Goal: Information Seeking & Learning: Learn about a topic

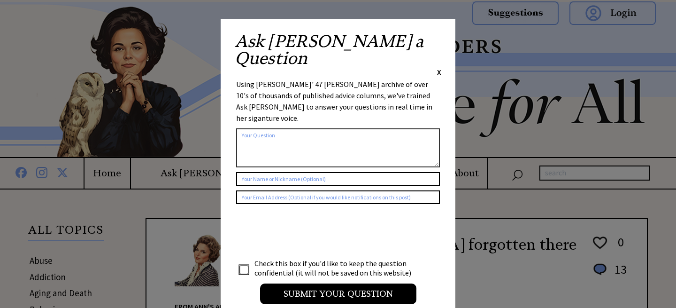
click at [438, 67] on span "X" at bounding box center [439, 71] width 4 height 9
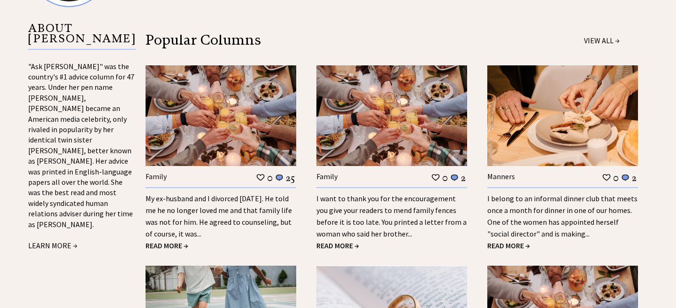
scroll to position [1034, 0]
click at [502, 241] on span "READ MORE →" at bounding box center [509, 244] width 43 height 9
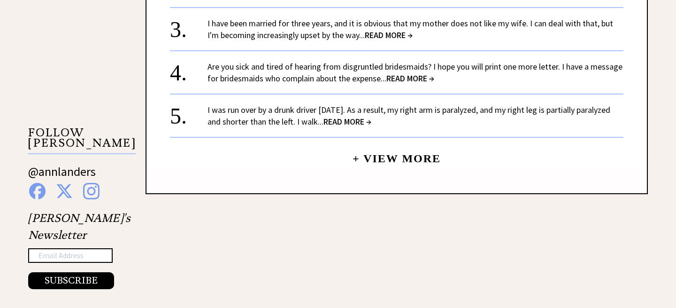
scroll to position [752, 0]
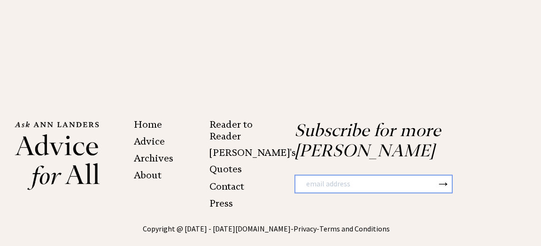
scroll to position [2094, 4]
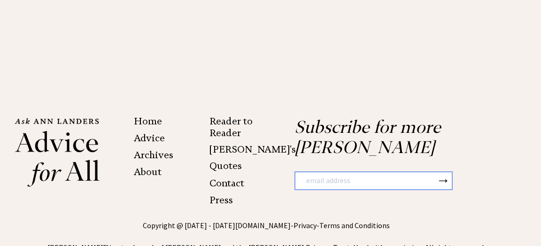
click at [148, 149] on link "Archives" at bounding box center [153, 154] width 39 height 11
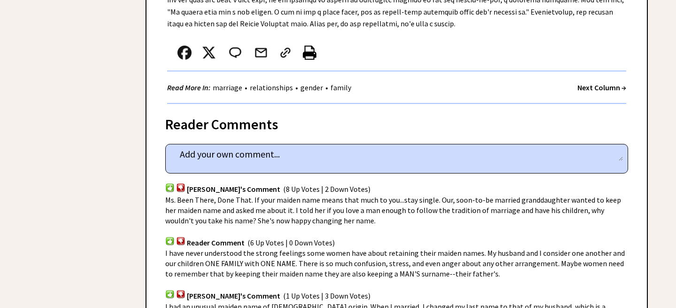
scroll to position [705, 0]
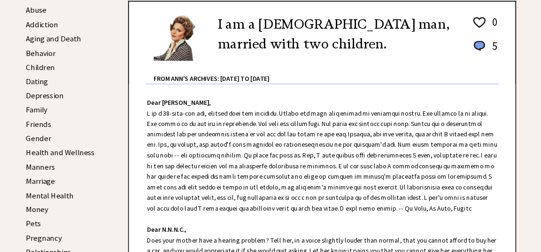
scroll to position [234, 0]
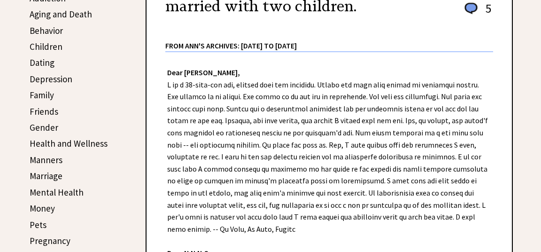
drag, startPoint x: 579, startPoint y: 0, endPoint x: 373, endPoint y: 35, distance: 208.6
click at [373, 35] on div "From Ann's Archives: [DATE] to [DATE]" at bounding box center [329, 38] width 328 height 25
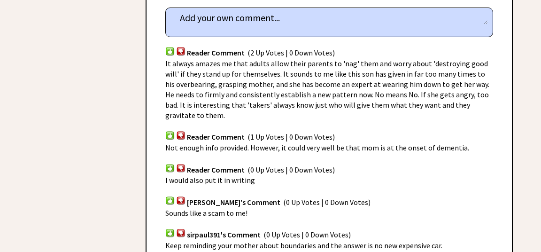
scroll to position [648, 0]
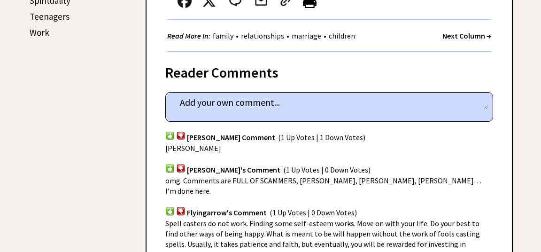
scroll to position [564, 0]
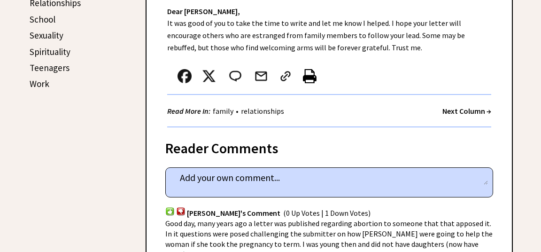
scroll to position [451, 0]
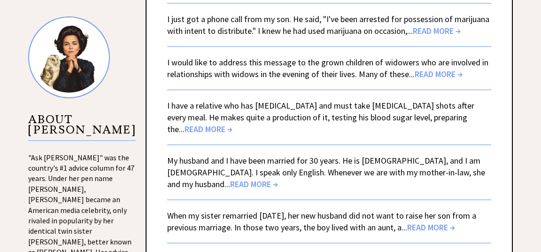
scroll to position [902, 0]
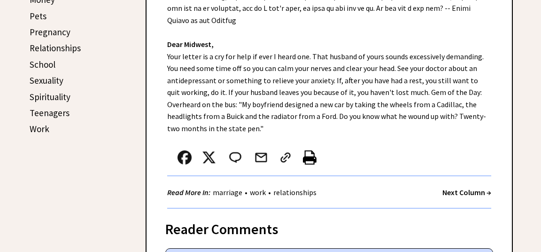
scroll to position [451, 0]
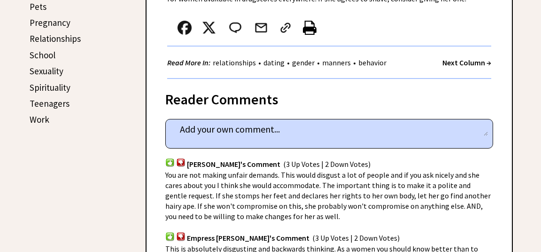
scroll to position [488, 0]
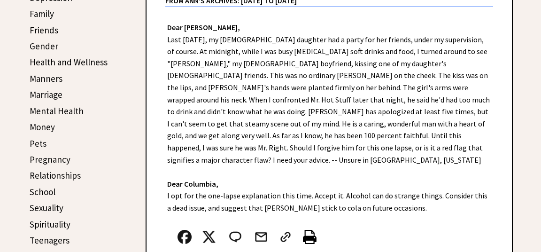
scroll to position [338, 0]
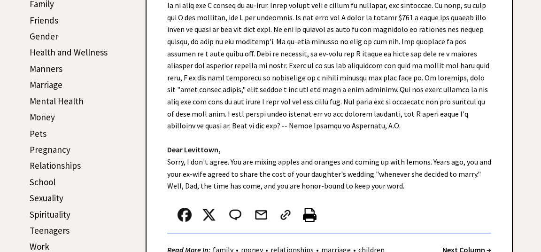
scroll to position [338, 0]
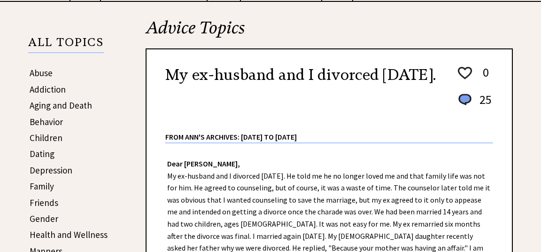
scroll to position [225, 0]
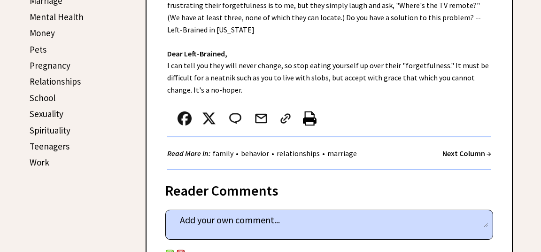
scroll to position [413, 0]
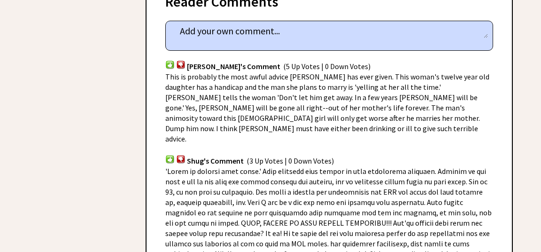
scroll to position [601, 0]
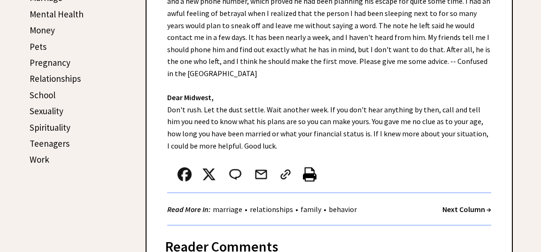
scroll to position [413, 0]
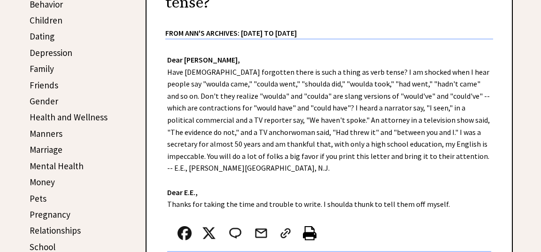
scroll to position [263, 0]
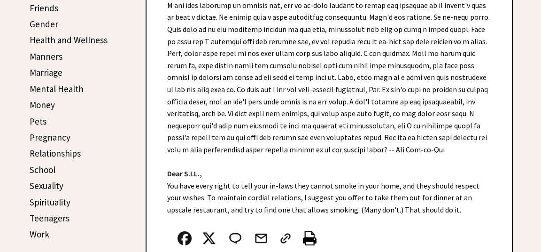
scroll to position [376, 0]
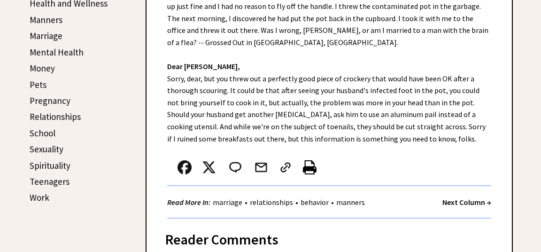
scroll to position [376, 0]
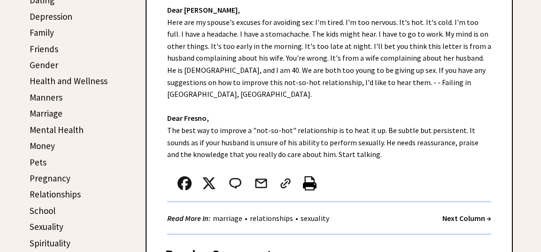
scroll to position [301, 0]
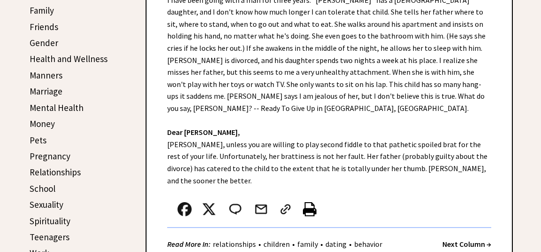
scroll to position [338, 0]
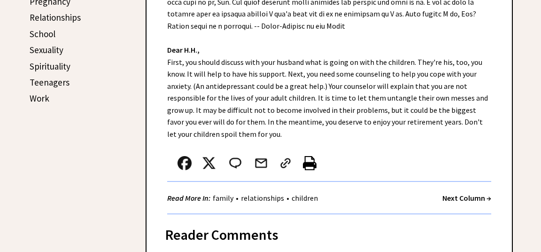
scroll to position [488, 0]
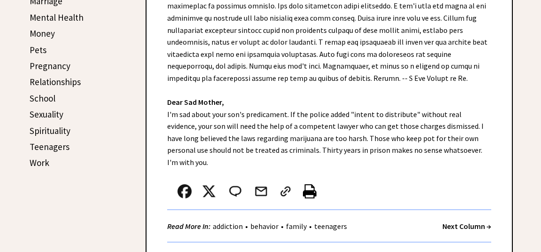
scroll to position [413, 0]
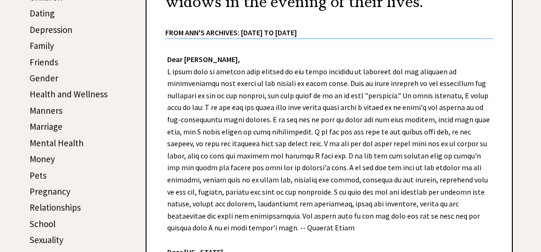
scroll to position [301, 0]
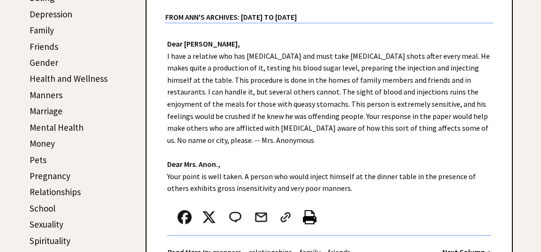
scroll to position [301, 0]
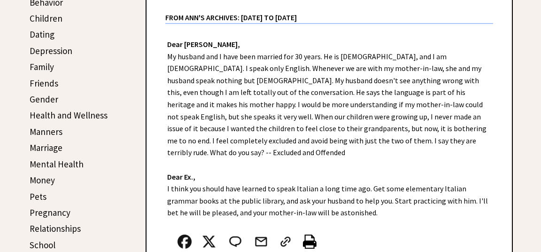
scroll to position [263, 0]
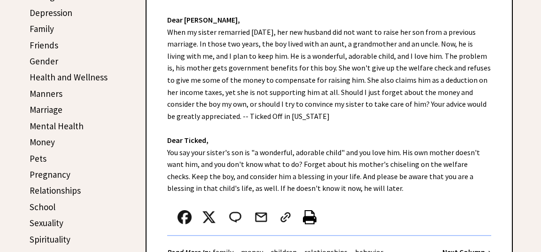
scroll to position [338, 0]
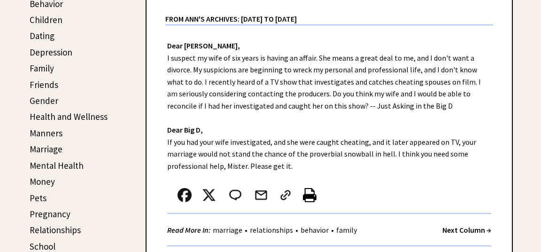
scroll to position [263, 0]
